Goal: Check status

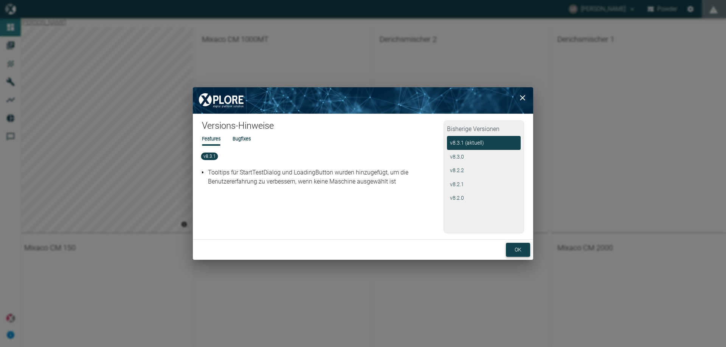
click at [507, 248] on button "ok" at bounding box center [518, 250] width 24 height 14
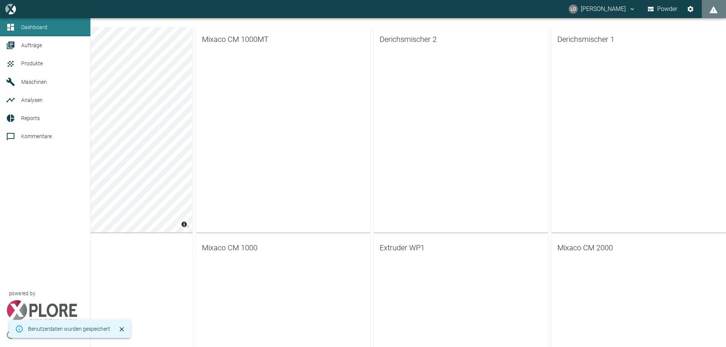
click at [11, 80] on icon at bounding box center [10, 82] width 8 height 8
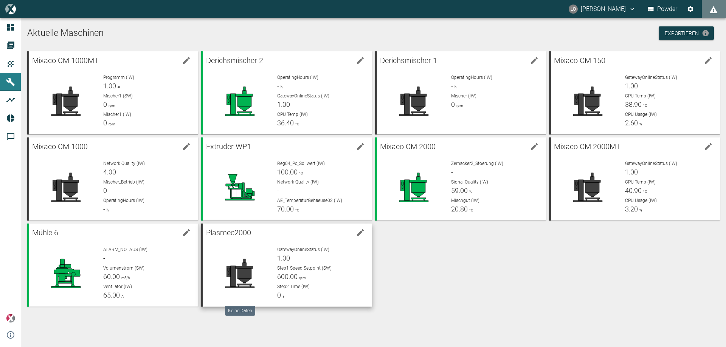
click at [240, 253] on div at bounding box center [240, 274] width 62 height 54
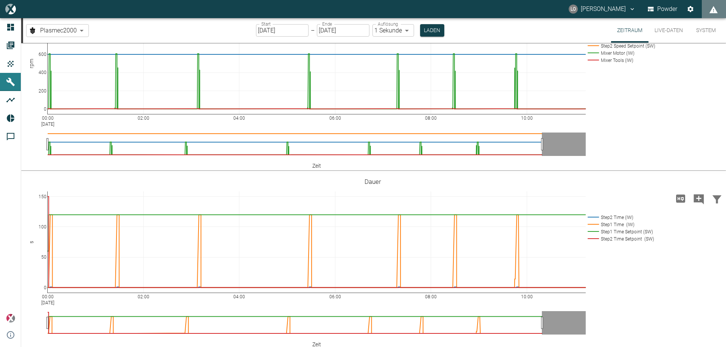
scroll to position [250, 0]
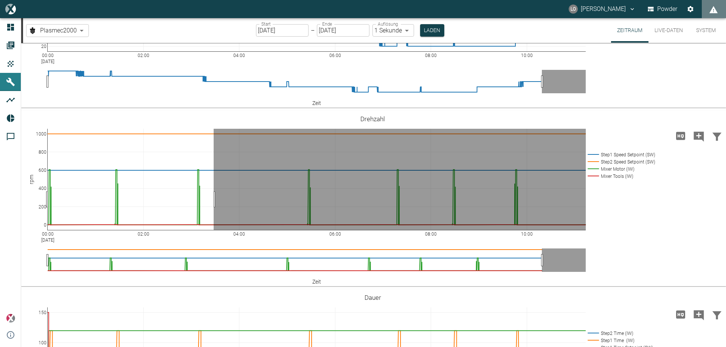
drag, startPoint x: 214, startPoint y: 240, endPoint x: 25, endPoint y: 237, distance: 189.1
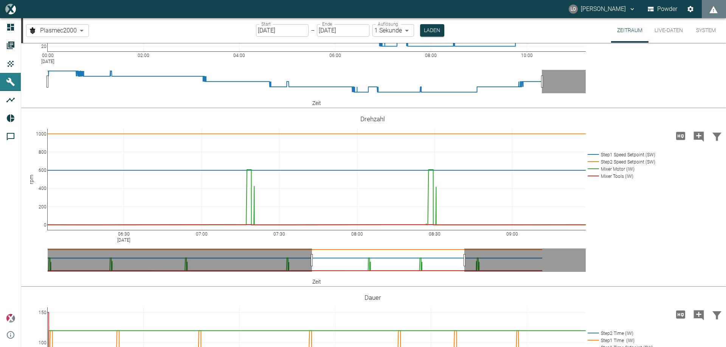
drag, startPoint x: 183, startPoint y: 295, endPoint x: 447, endPoint y: 314, distance: 265.0
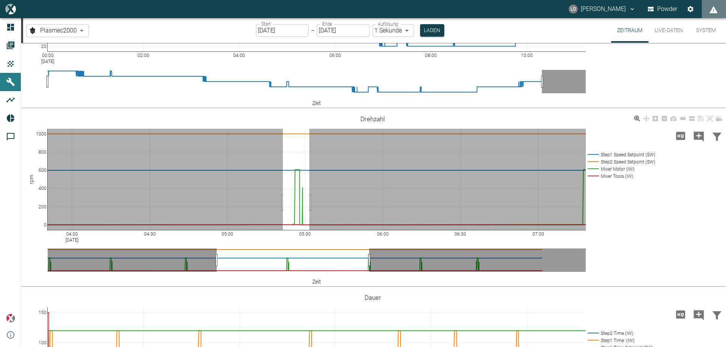
drag, startPoint x: 309, startPoint y: 243, endPoint x: 282, endPoint y: 243, distance: 27.2
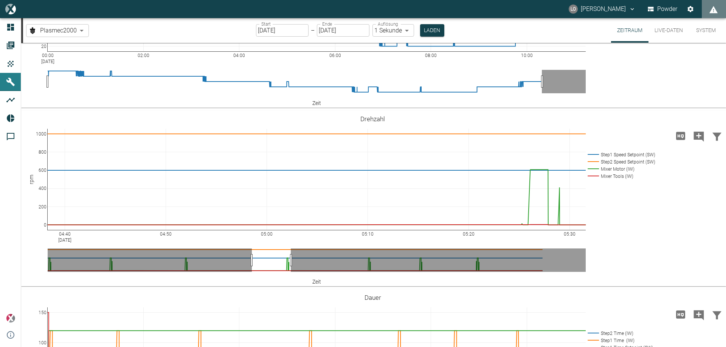
drag, startPoint x: 284, startPoint y: 301, endPoint x: 252, endPoint y: 299, distance: 31.5
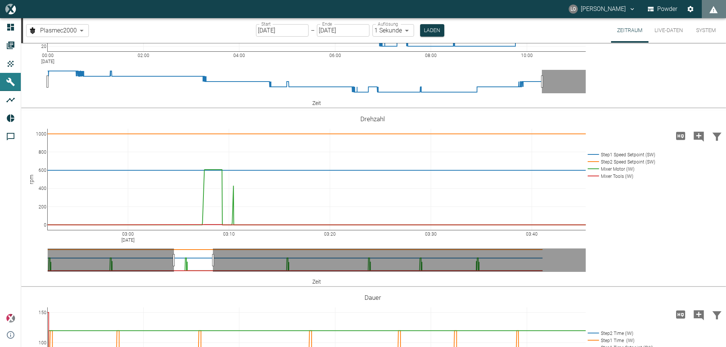
drag, startPoint x: 264, startPoint y: 298, endPoint x: 186, endPoint y: 301, distance: 78.0
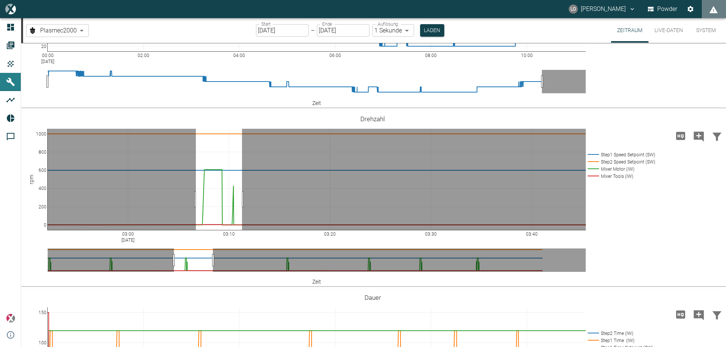
drag, startPoint x: 196, startPoint y: 240, endPoint x: 242, endPoint y: 244, distance: 46.7
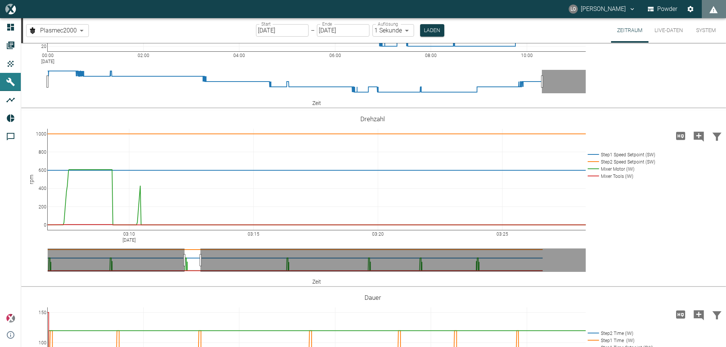
drag, startPoint x: 188, startPoint y: 299, endPoint x: 201, endPoint y: 299, distance: 13.6
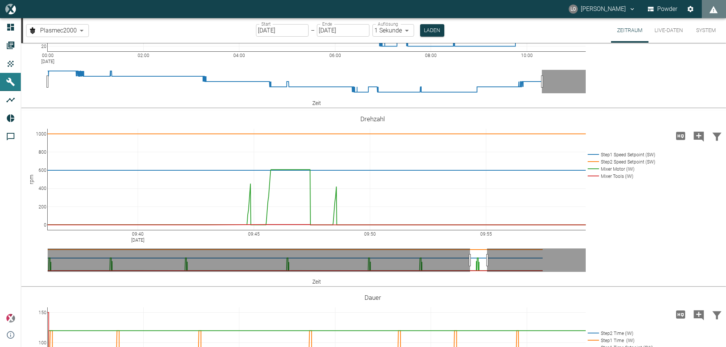
drag, startPoint x: 194, startPoint y: 300, endPoint x: 479, endPoint y: 301, distance: 285.5
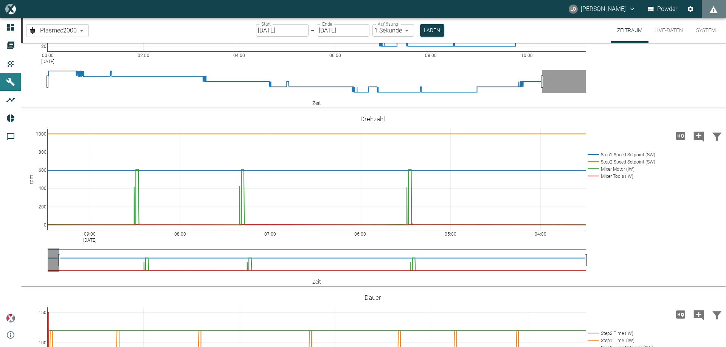
drag, startPoint x: 408, startPoint y: 302, endPoint x: 419, endPoint y: 300, distance: 11.9
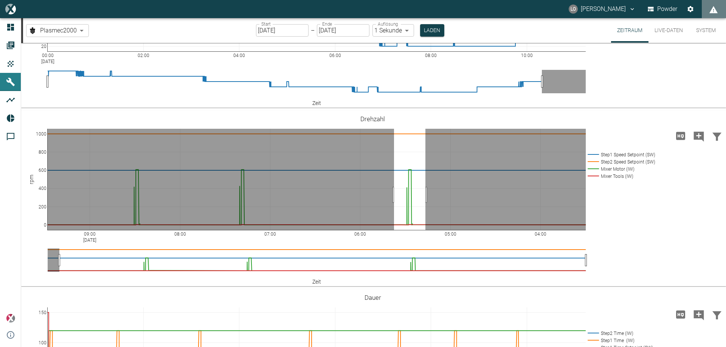
drag, startPoint x: 394, startPoint y: 236, endPoint x: 425, endPoint y: 236, distance: 31.4
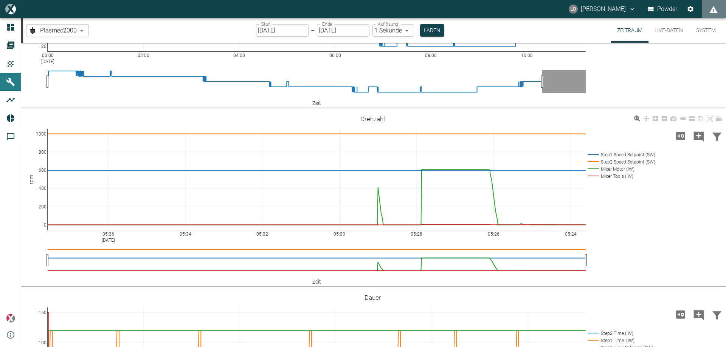
drag, startPoint x: 586, startPoint y: 299, endPoint x: 409, endPoint y: 307, distance: 177.5
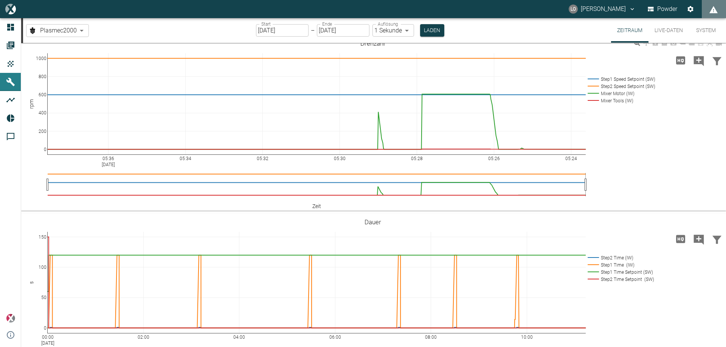
scroll to position [288, 0]
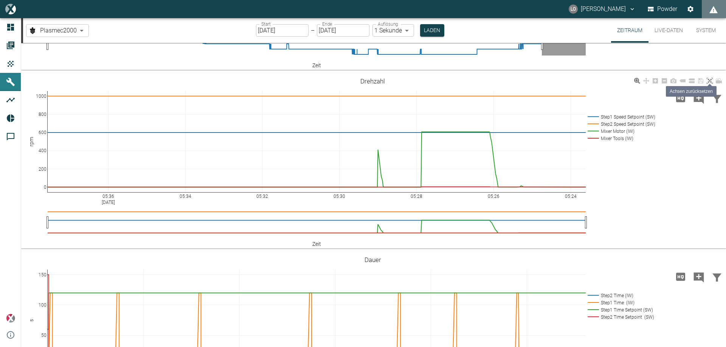
click at [706, 85] on link at bounding box center [709, 81] width 9 height 9
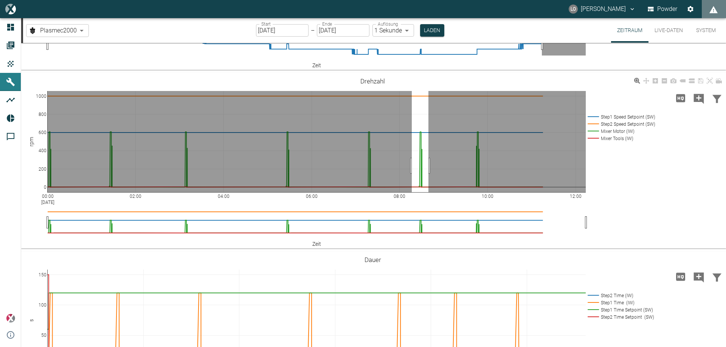
drag, startPoint x: 412, startPoint y: 206, endPoint x: 430, endPoint y: 204, distance: 18.3
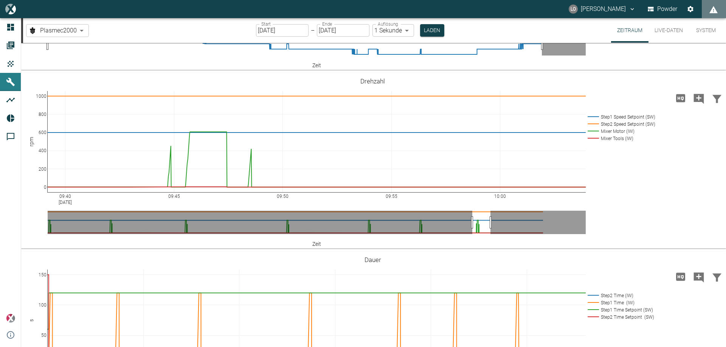
drag, startPoint x: 418, startPoint y: 267, endPoint x: 479, endPoint y: 268, distance: 60.5
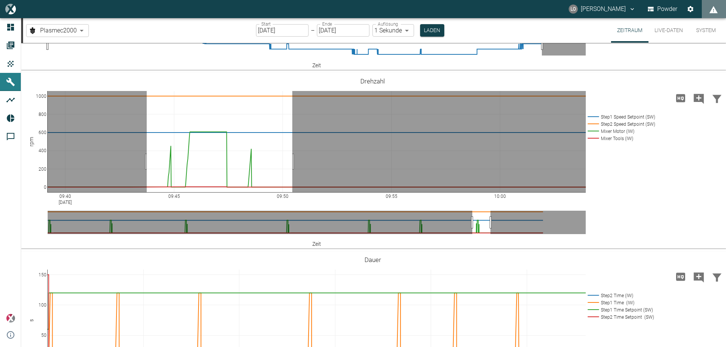
drag, startPoint x: 147, startPoint y: 202, endPoint x: 292, endPoint y: 209, distance: 145.8
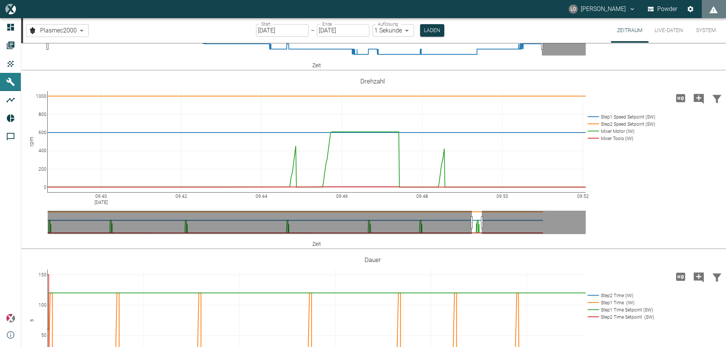
drag, startPoint x: 472, startPoint y: 263, endPoint x: 482, endPoint y: 263, distance: 9.8
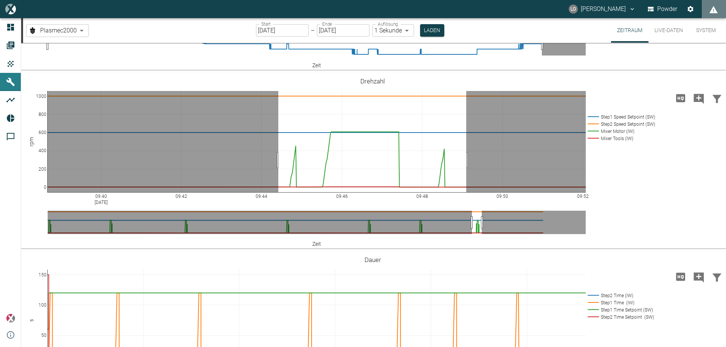
drag, startPoint x: 278, startPoint y: 201, endPoint x: 466, endPoint y: 201, distance: 187.9
